Goal: Contribute content: Contribute content

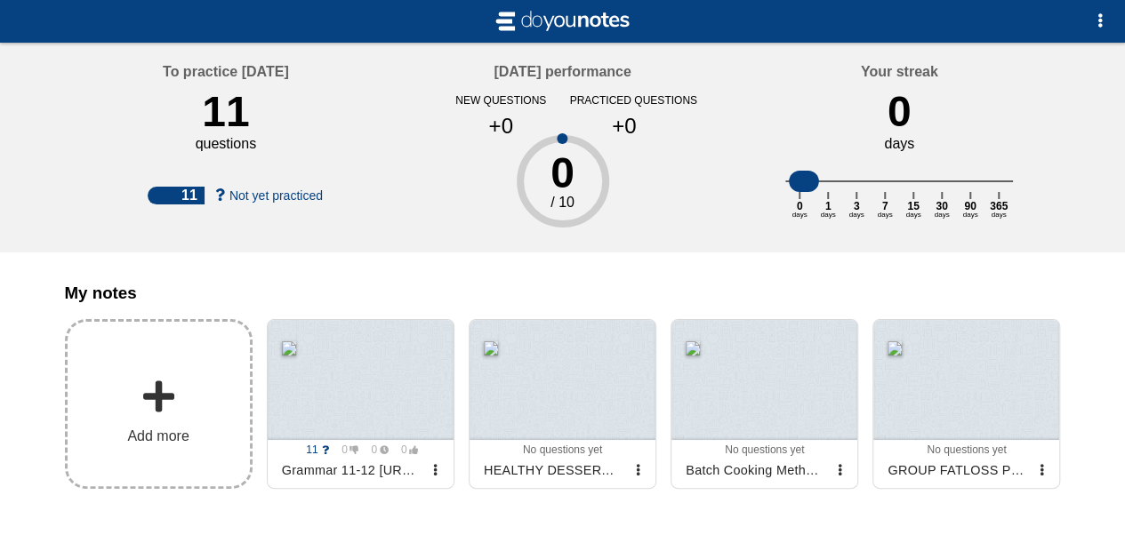
click at [136, 391] on label "Add more" at bounding box center [159, 404] width 188 height 170
click at [0, 0] on input "Add my notes" at bounding box center [0, 0] width 0 height 0
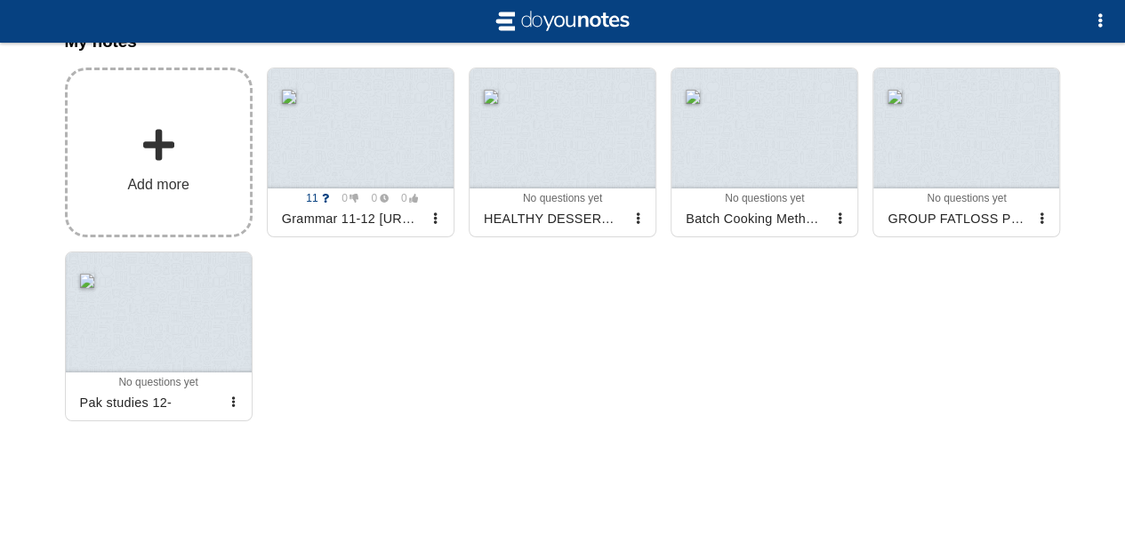
scroll to position [262, 0]
click at [174, 158] on span at bounding box center [159, 145] width 36 height 36
click at [0, 0] on input "Add my notes" at bounding box center [0, 0] width 0 height 0
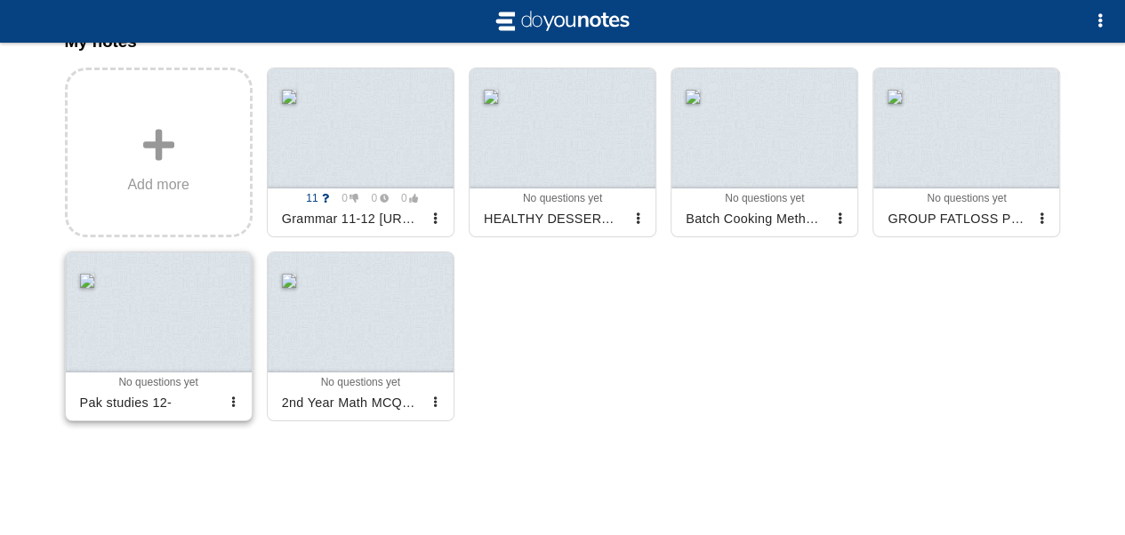
click at [148, 301] on div at bounding box center [159, 313] width 186 height 120
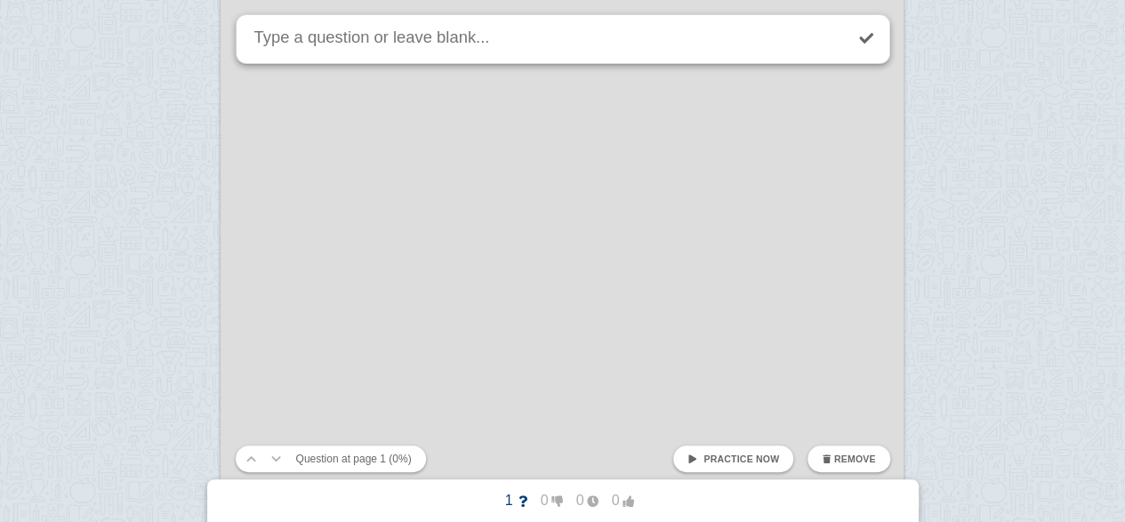
scroll to position [2567, 0]
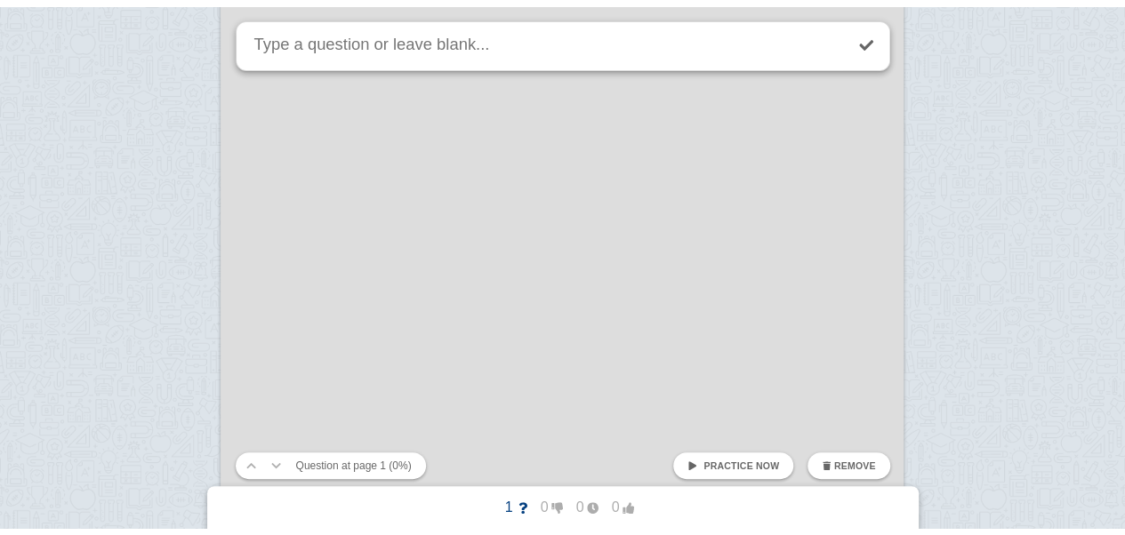
scroll to position [262, 0]
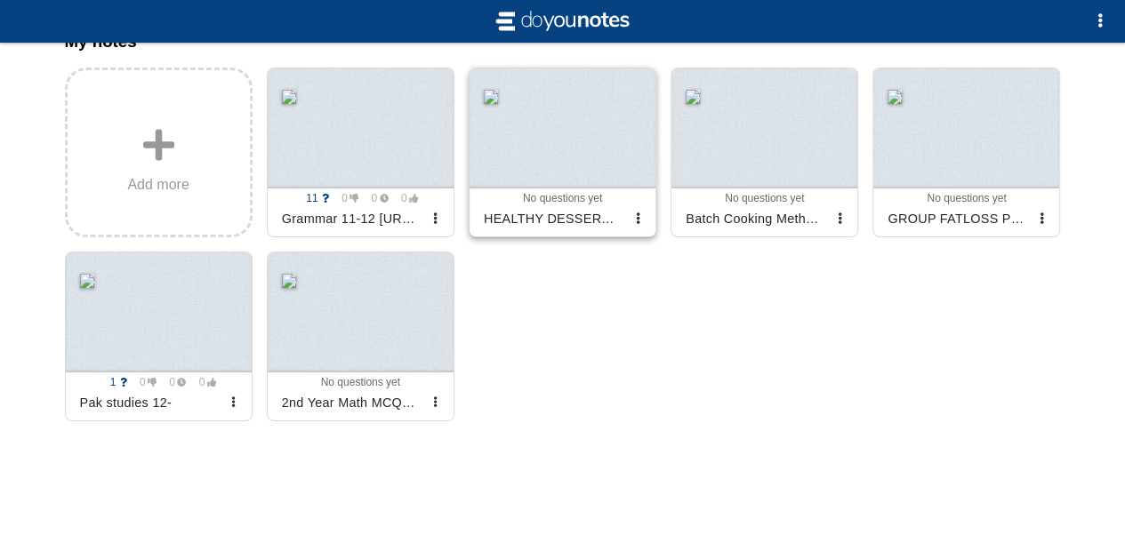
click at [513, 157] on div at bounding box center [563, 128] width 186 height 120
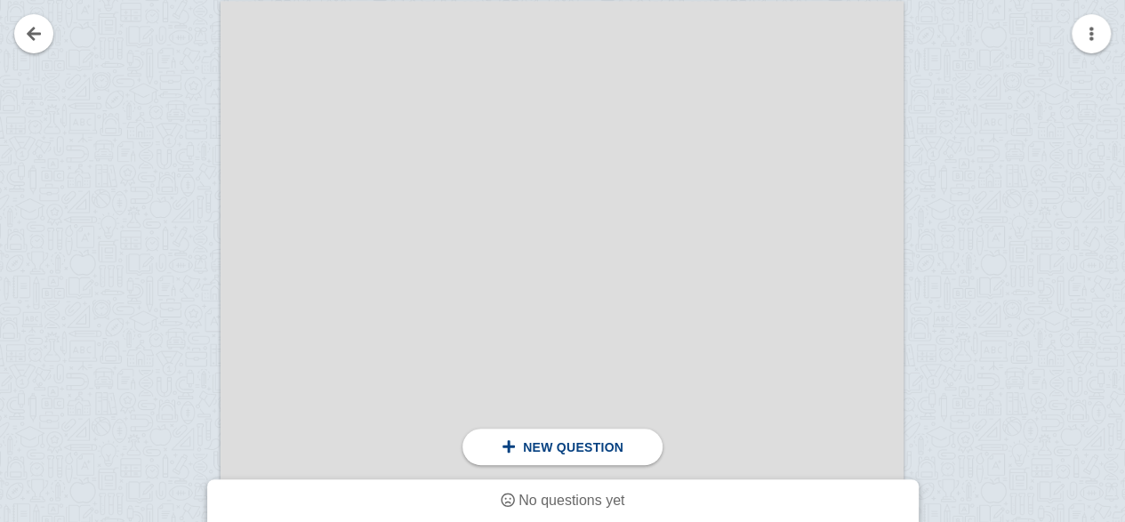
scroll to position [4789, 0]
